Goal: Information Seeking & Learning: Learn about a topic

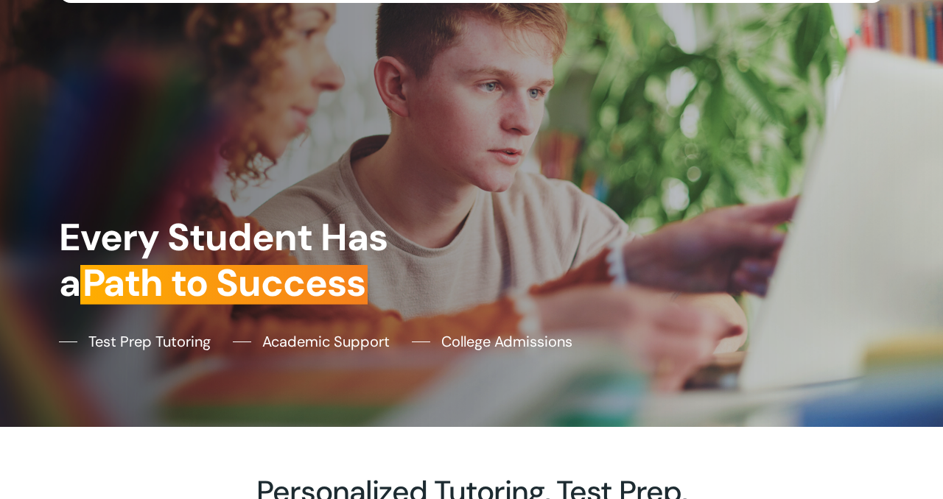
scroll to position [104, 0]
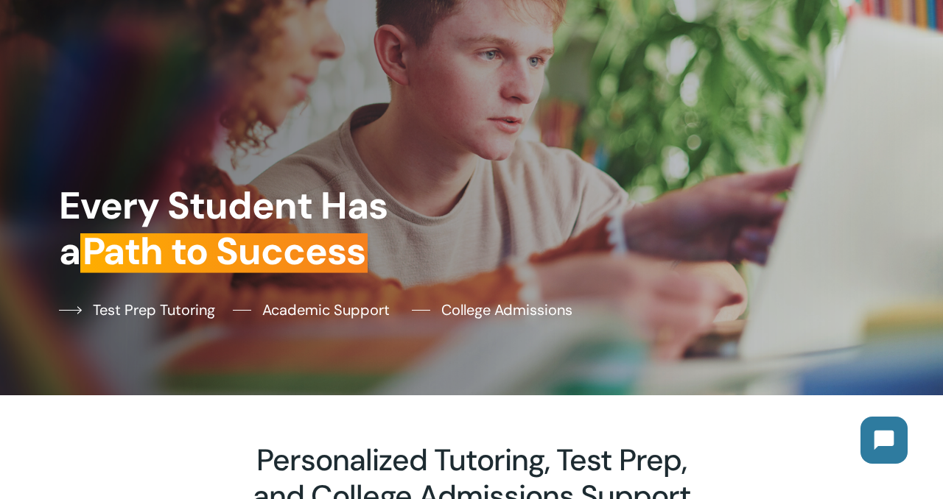
click at [163, 312] on span "Test Prep Tutoring" at bounding box center [154, 310] width 122 height 22
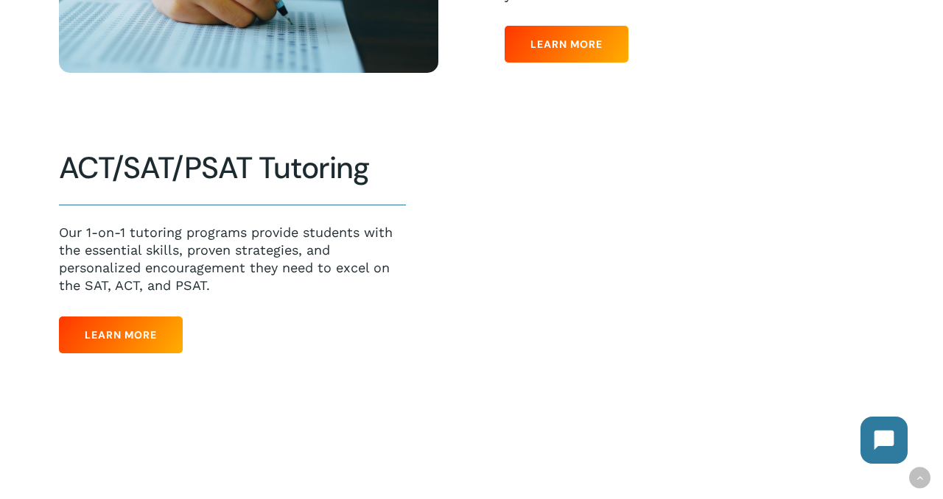
scroll to position [591, 0]
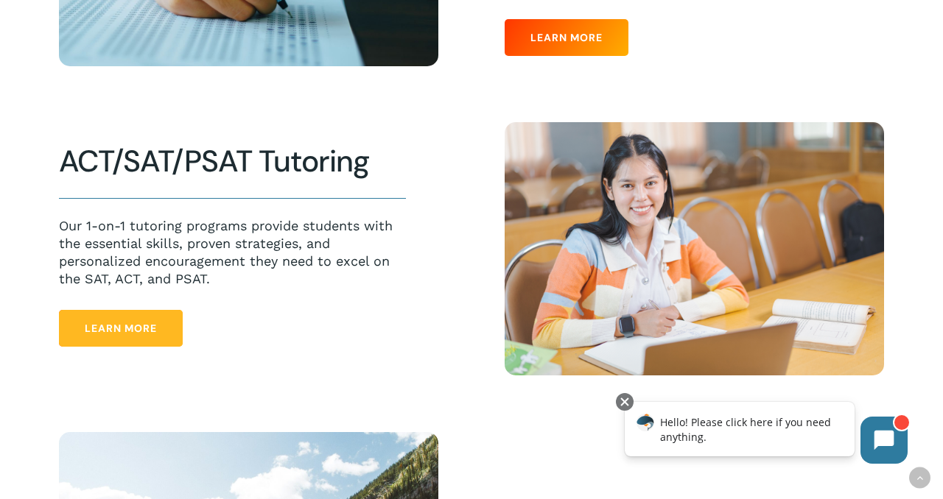
click at [140, 317] on link "Learn More" at bounding box center [121, 328] width 124 height 37
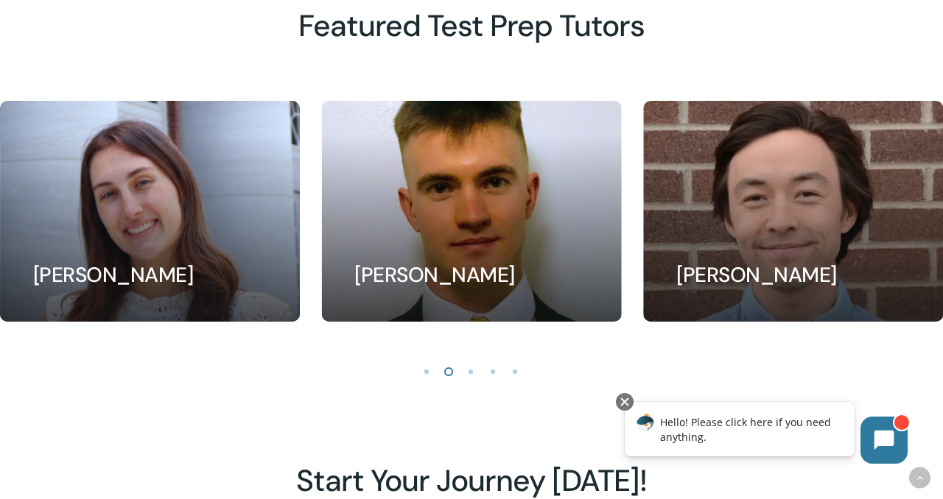
scroll to position [1294, 0]
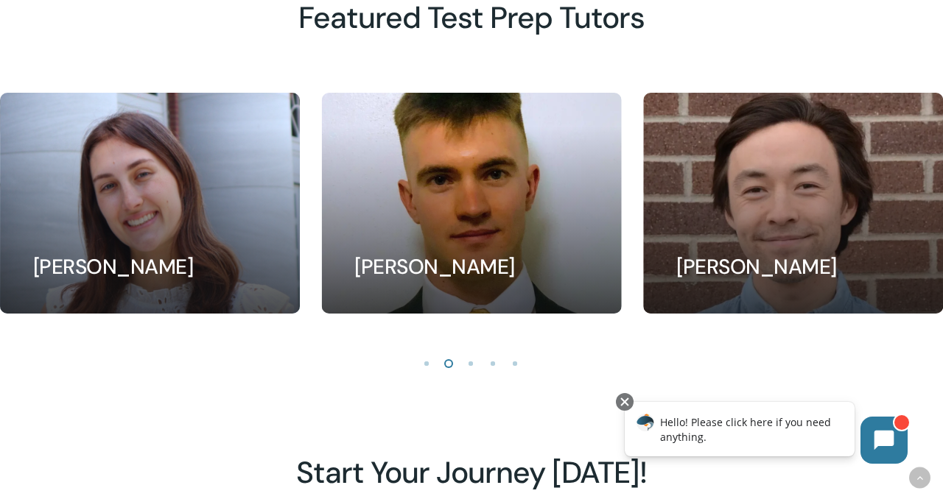
click at [467, 368] on li "Page dot 3" at bounding box center [471, 363] width 22 height 22
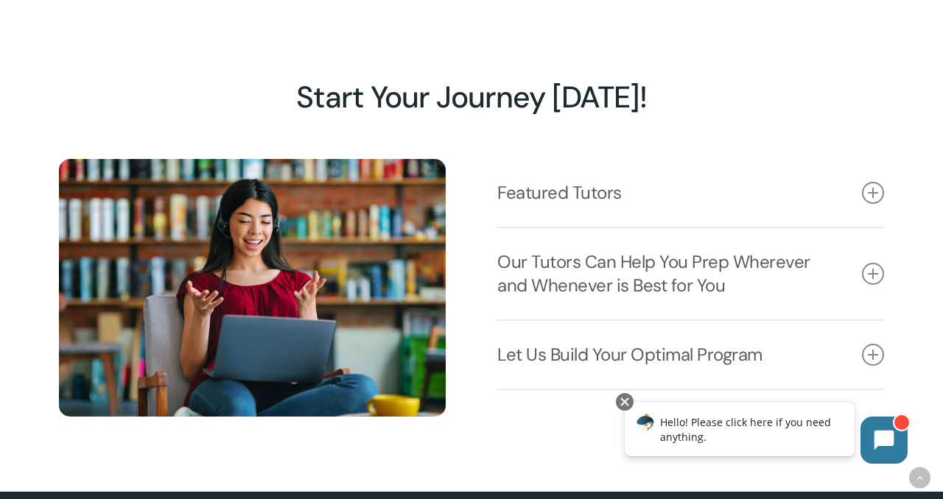
scroll to position [1684, 0]
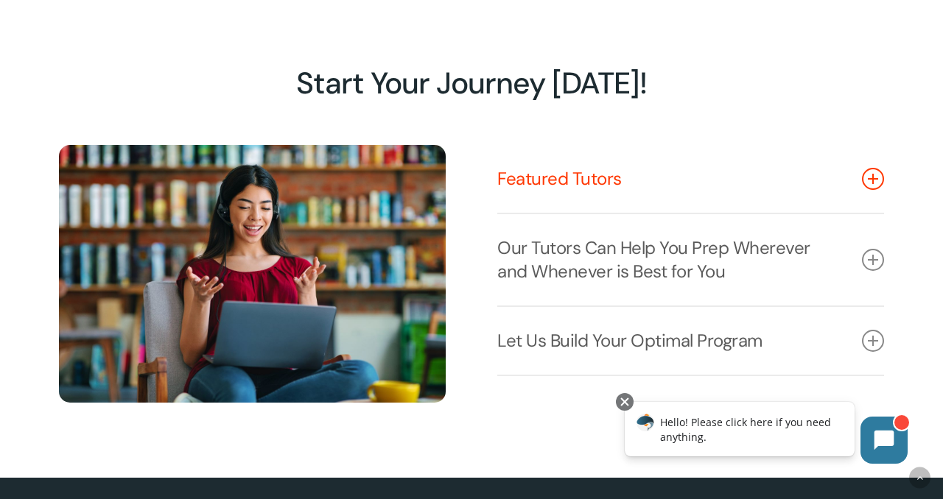
click at [553, 188] on link "Featured Tutors" at bounding box center [690, 179] width 387 height 68
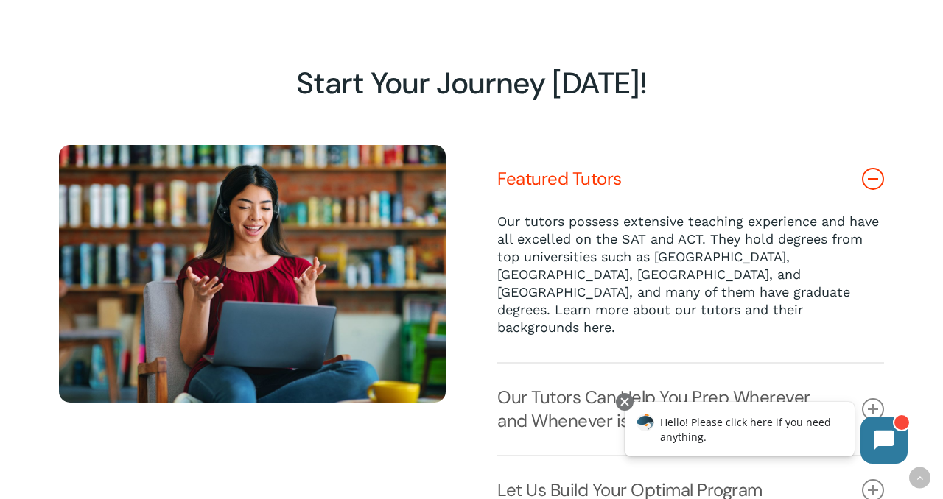
click at [547, 180] on link "Featured Tutors" at bounding box center [690, 179] width 387 height 68
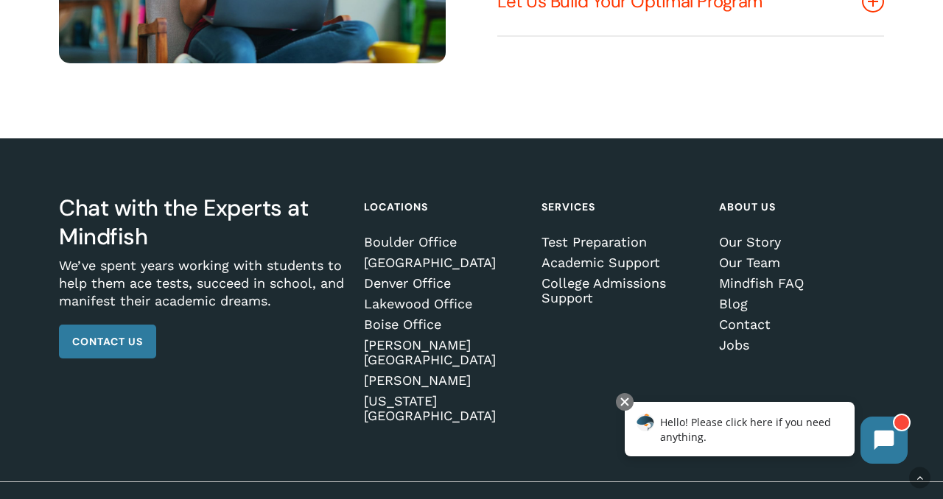
scroll to position [2025, 0]
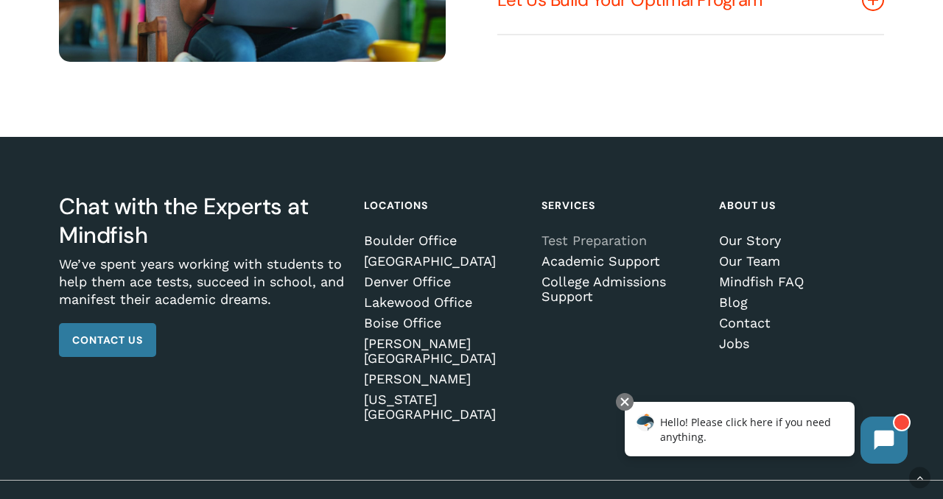
click at [552, 243] on link "Test Preparation" at bounding box center [621, 240] width 161 height 15
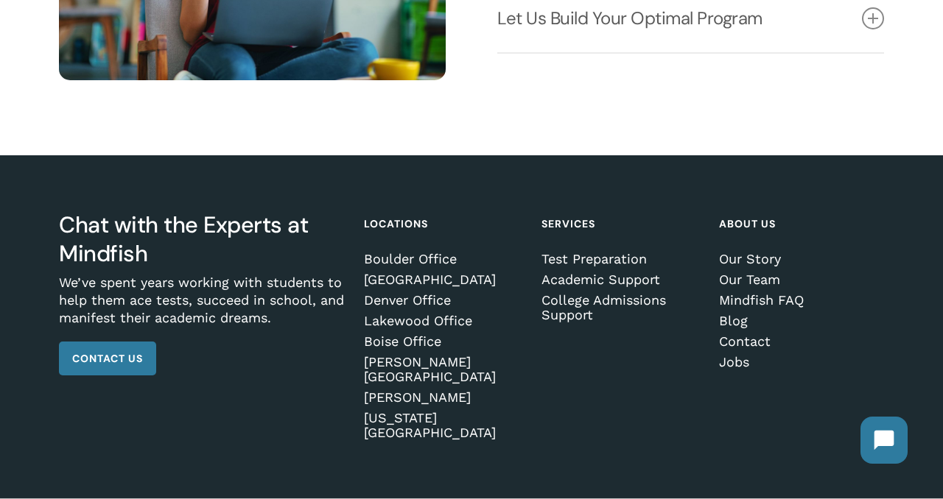
scroll to position [2005, 0]
